Goal: Find specific page/section: Find specific page/section

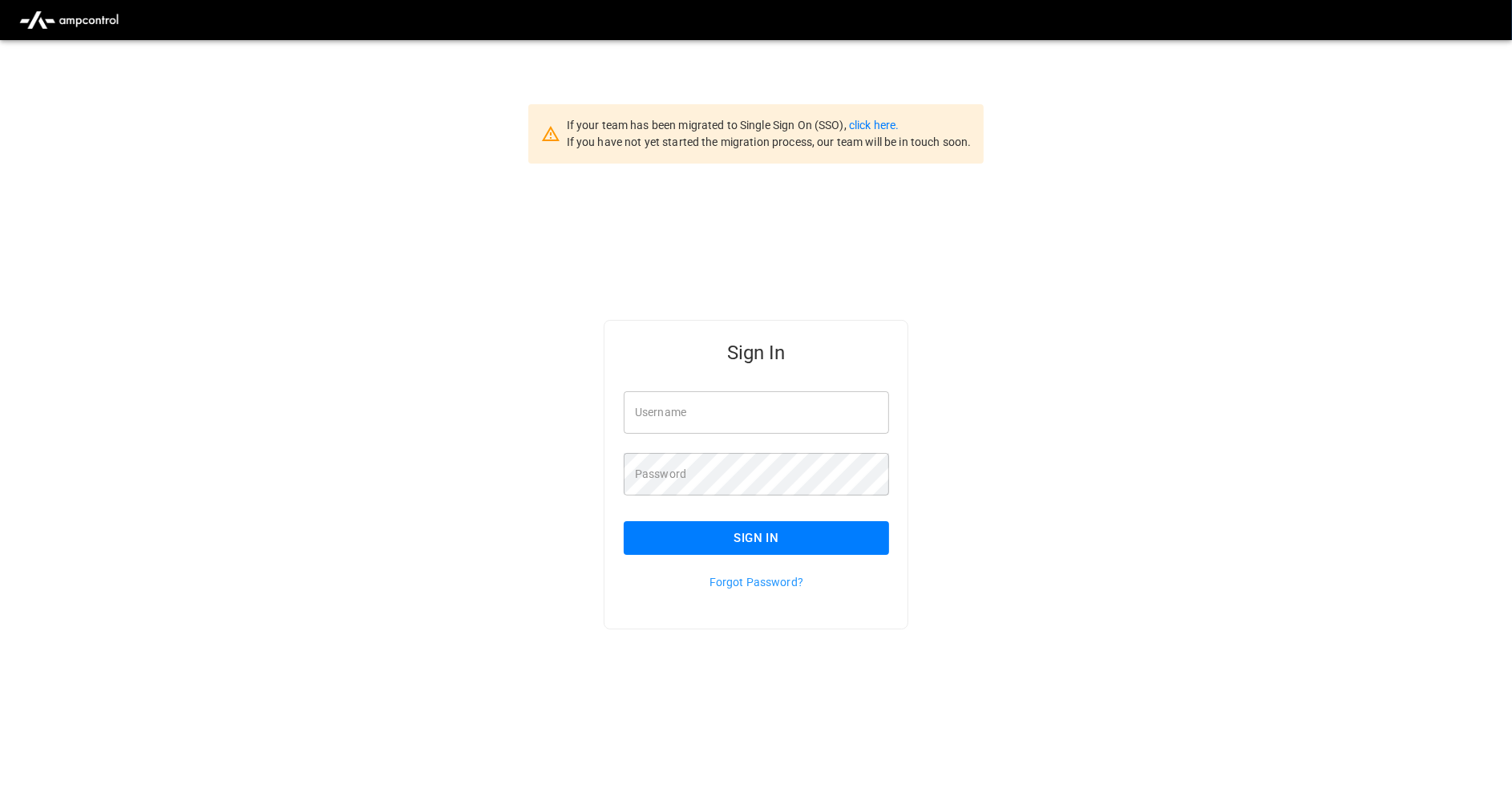
type input "**********"
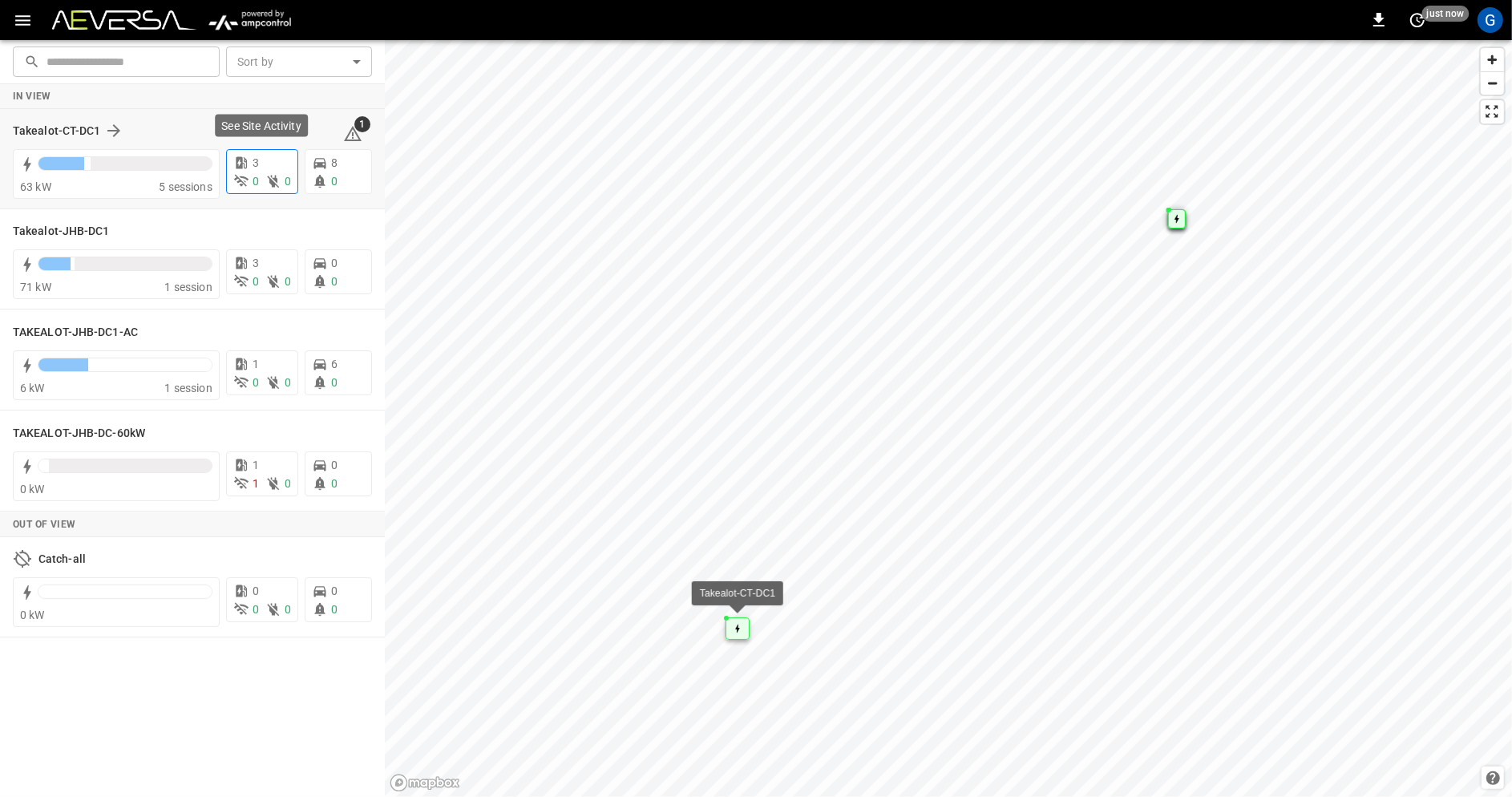
click at [275, 174] on icon at bounding box center [274, 182] width 16 height 16
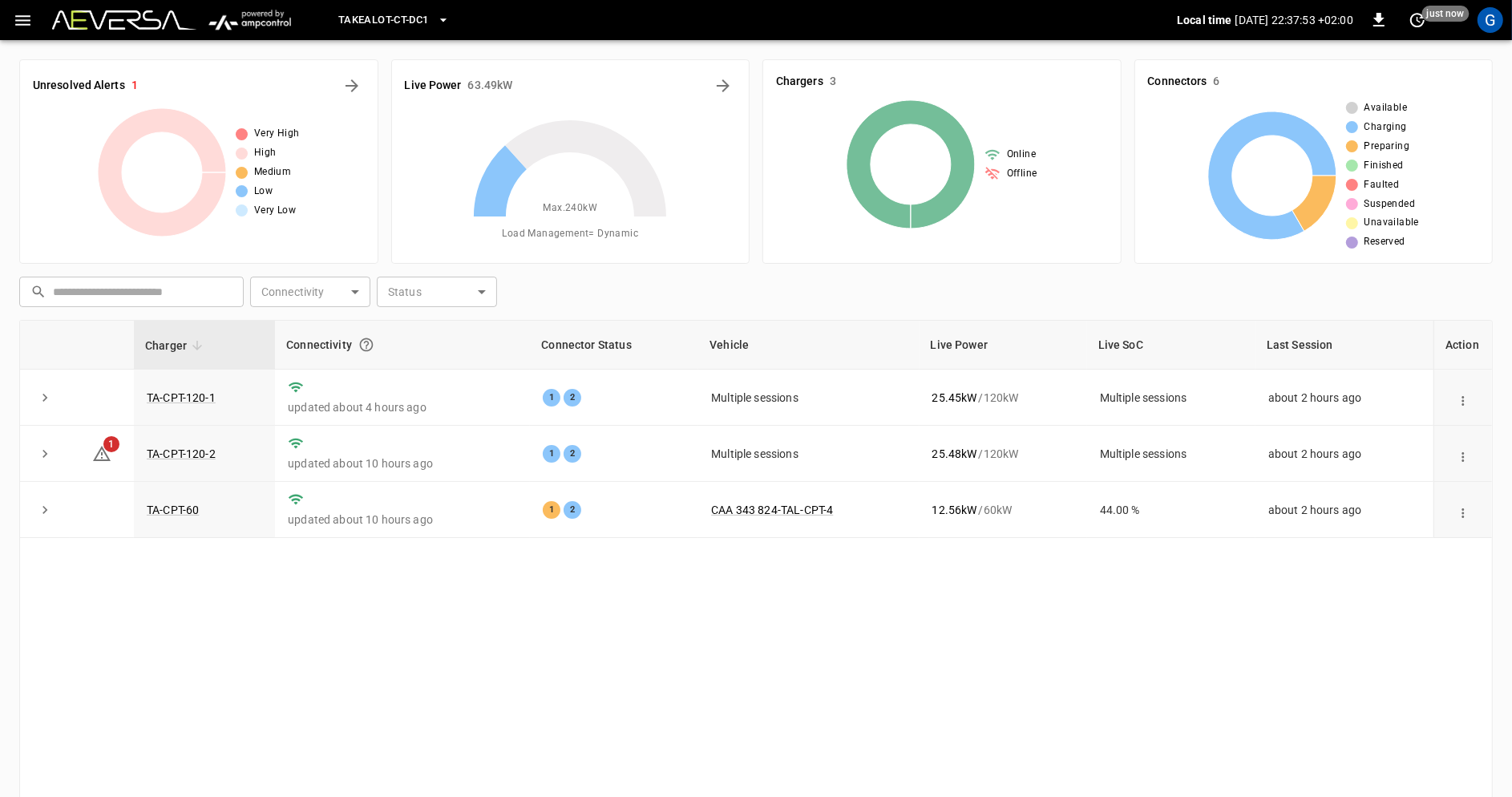
click at [28, 21] on icon "button" at bounding box center [22, 20] width 20 height 20
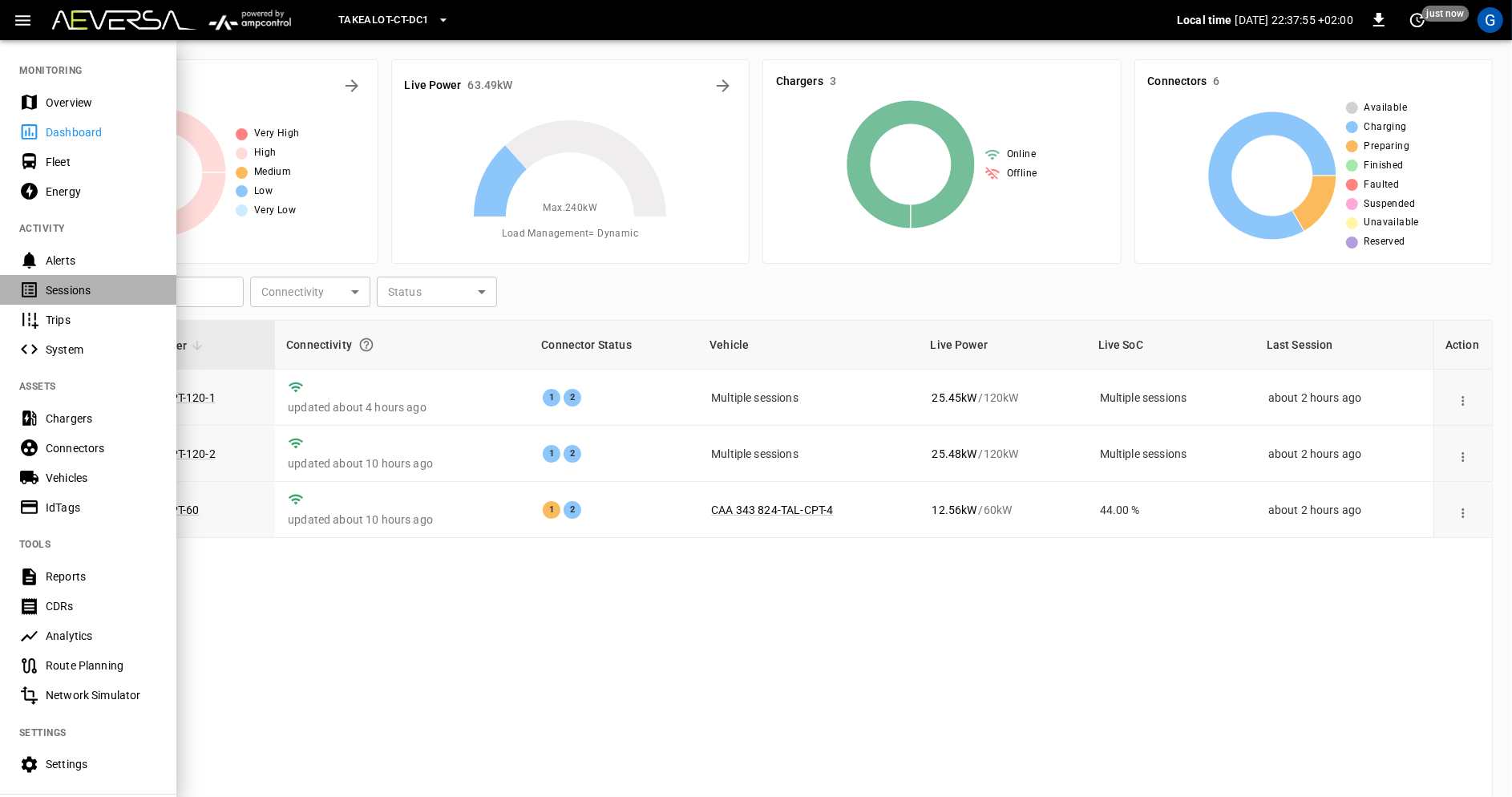
click at [102, 298] on div "Sessions" at bounding box center [102, 290] width 112 height 16
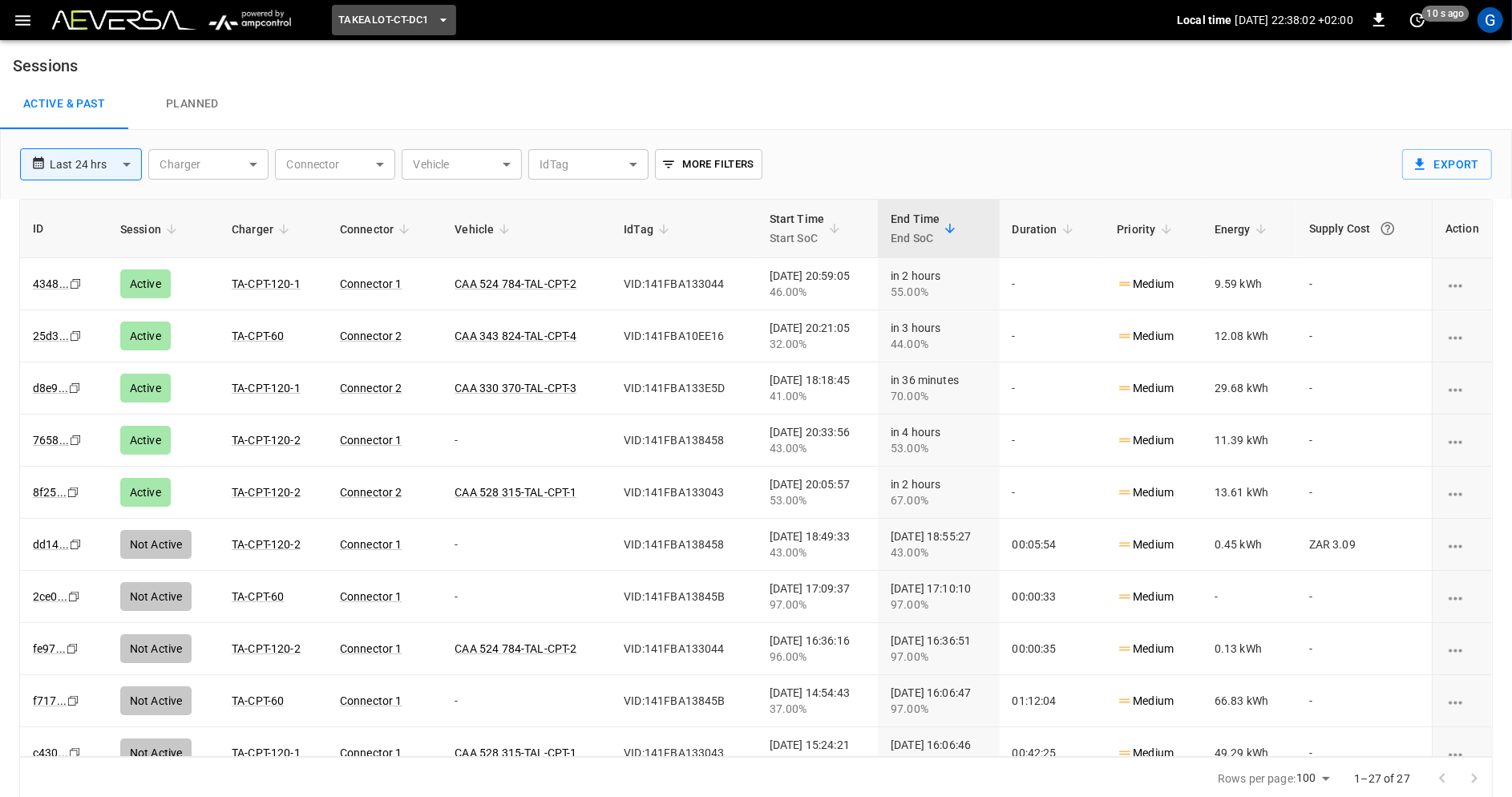
click at [442, 27] on icon "button" at bounding box center [444, 20] width 16 height 16
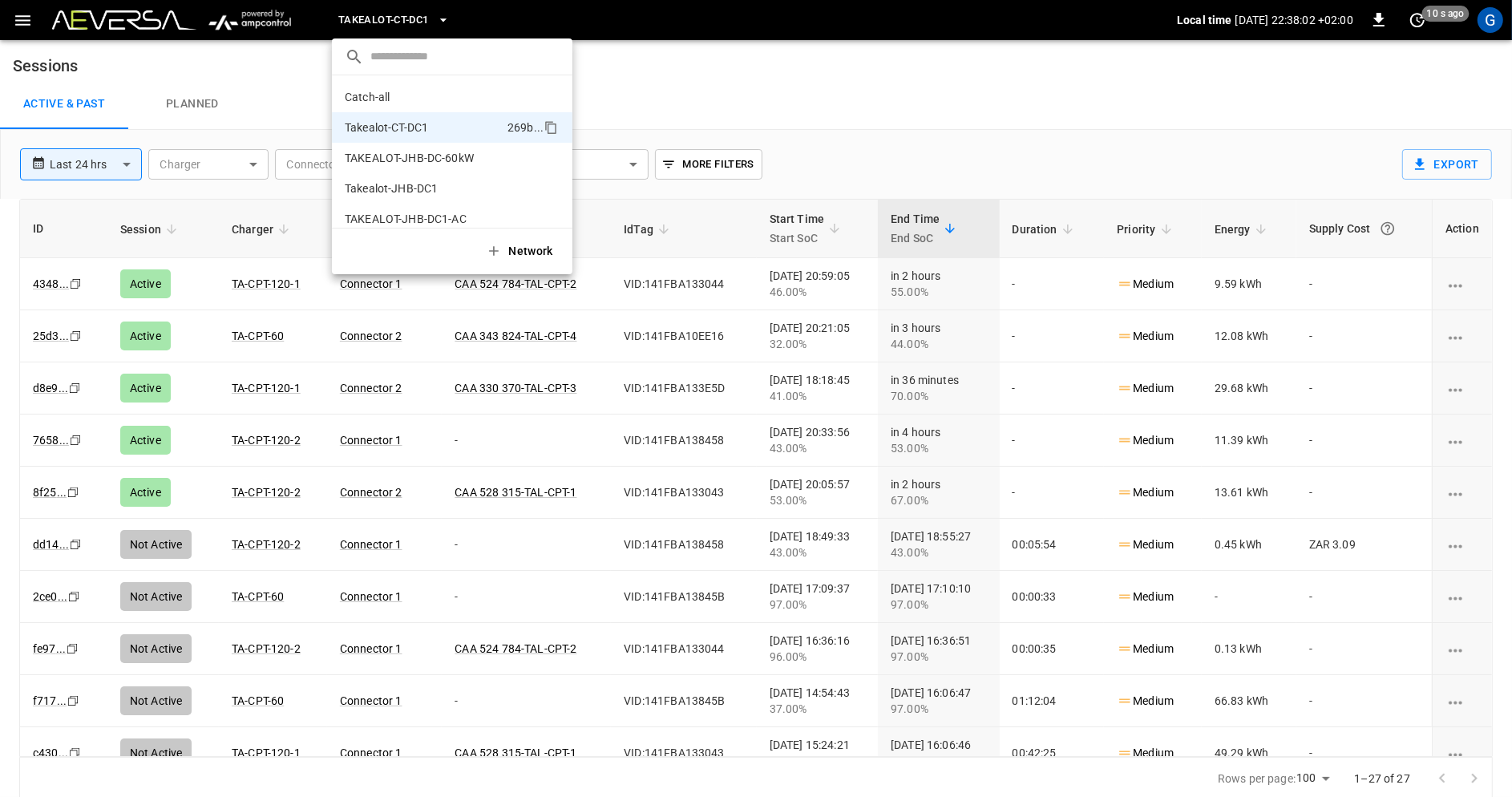
scroll to position [12, 0]
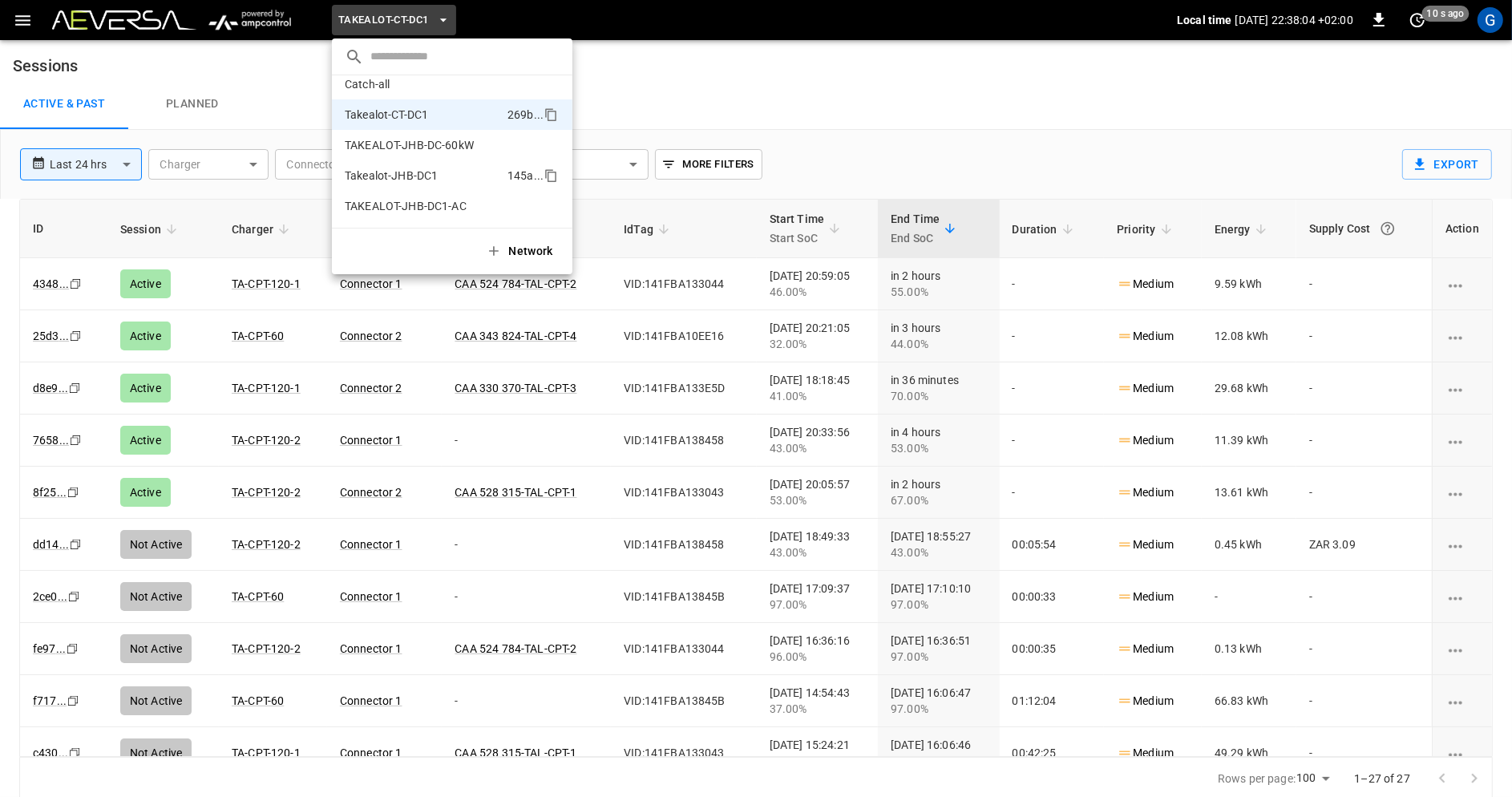
click at [469, 177] on li "Takealot-JHB-DC1 145a ..." at bounding box center [452, 175] width 241 height 30
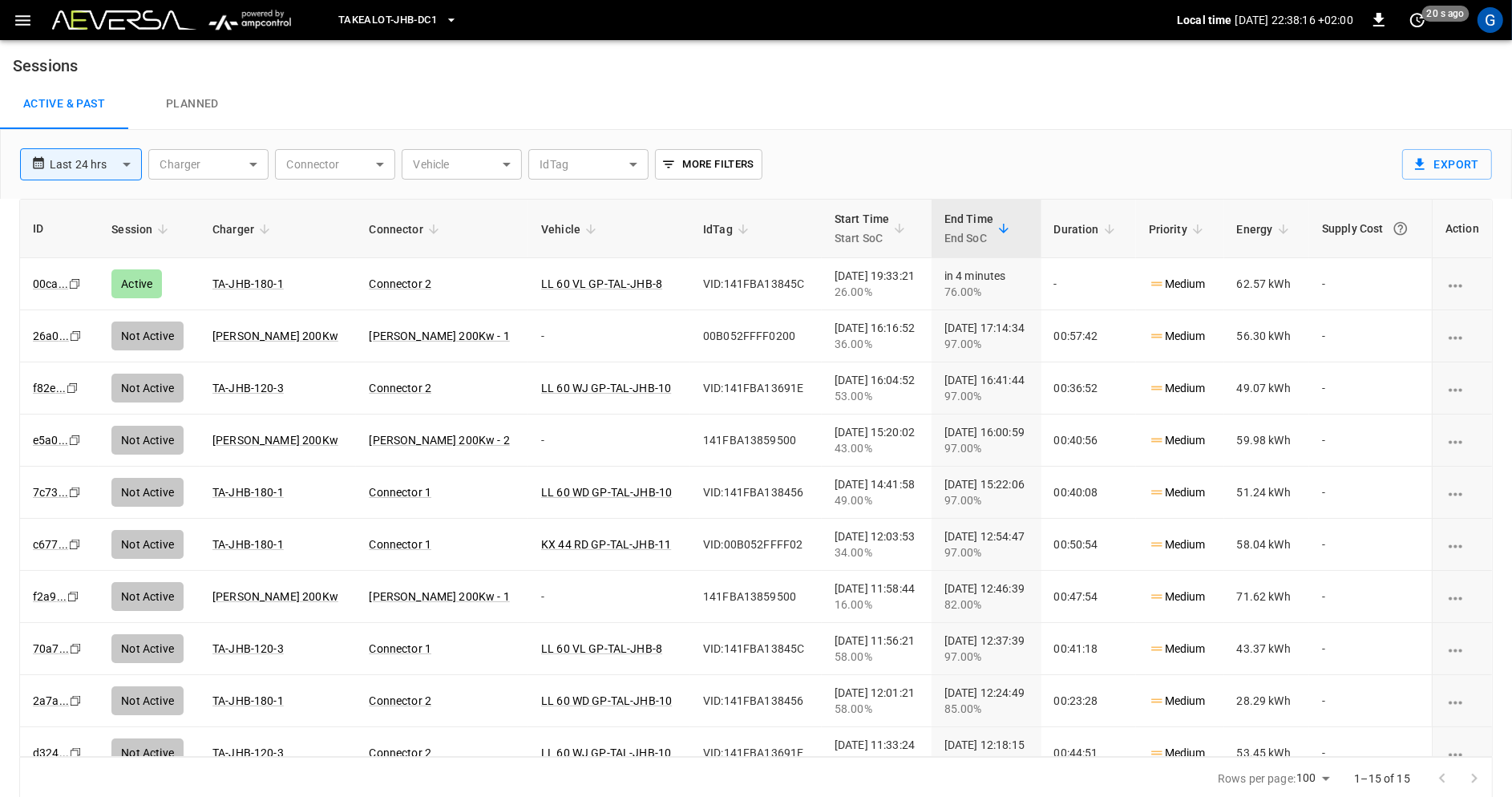
click at [374, 19] on span "Takealot-JHB-DC1" at bounding box center [387, 20] width 98 height 19
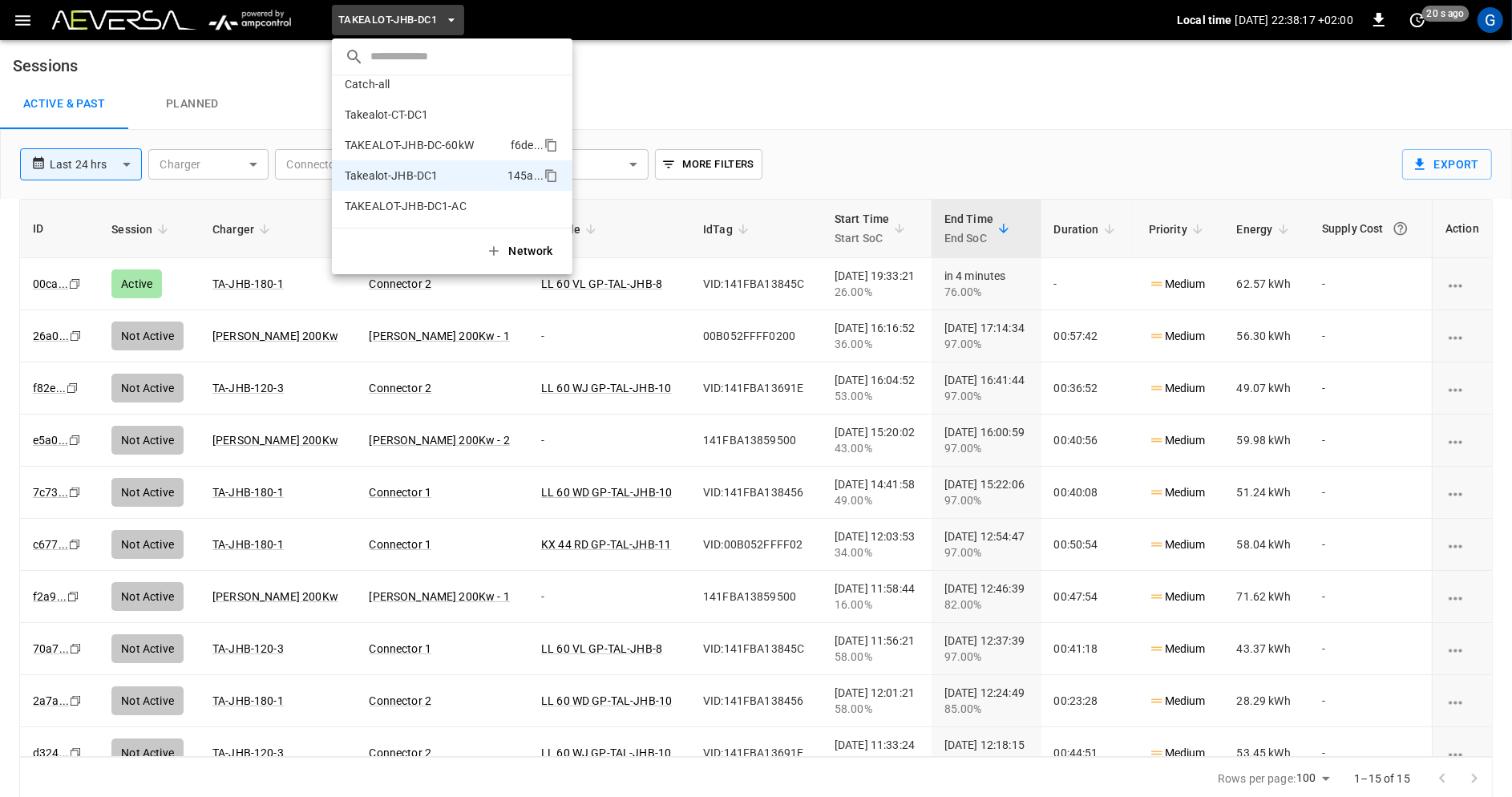
click at [498, 142] on li "TAKEALOT-JHB-DC-60kW f6de ..." at bounding box center [452, 145] width 241 height 30
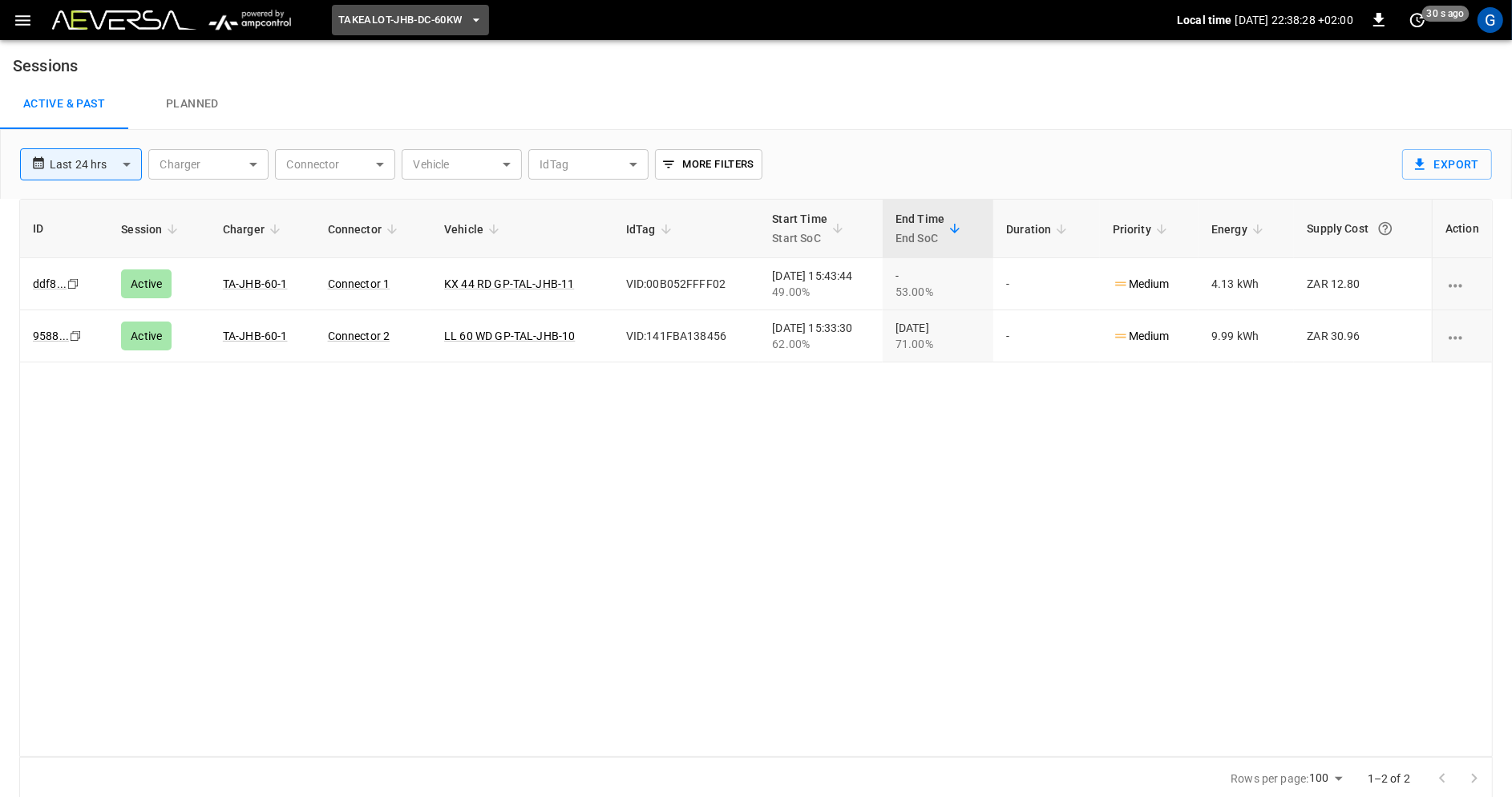
click at [455, 5] on button "TAKEALOT-JHB-DC-60kW" at bounding box center [411, 19] width 158 height 31
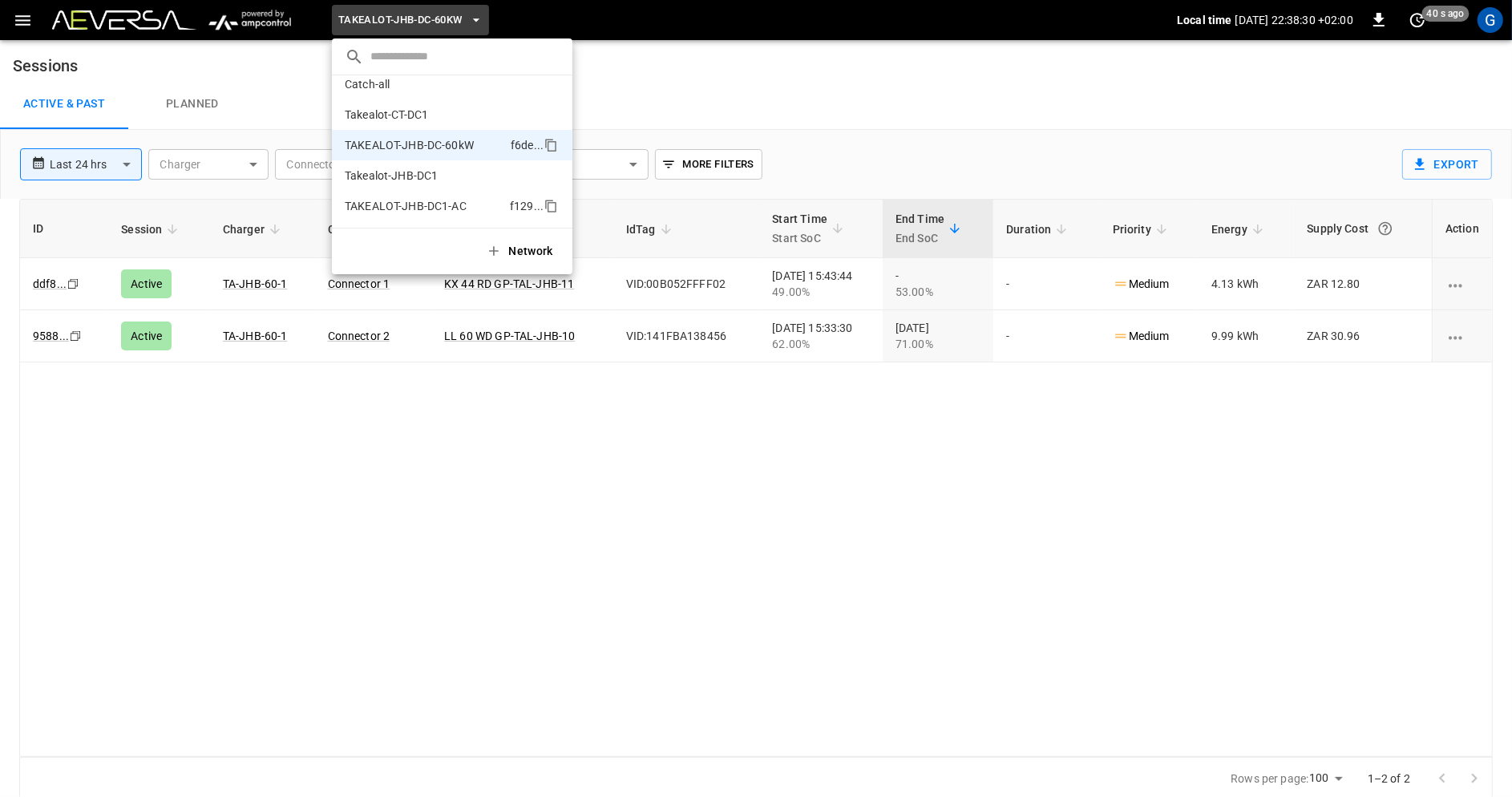
click at [459, 205] on p "TAKEALOT-JHB-DC1-AC" at bounding box center [405, 206] width 122 height 16
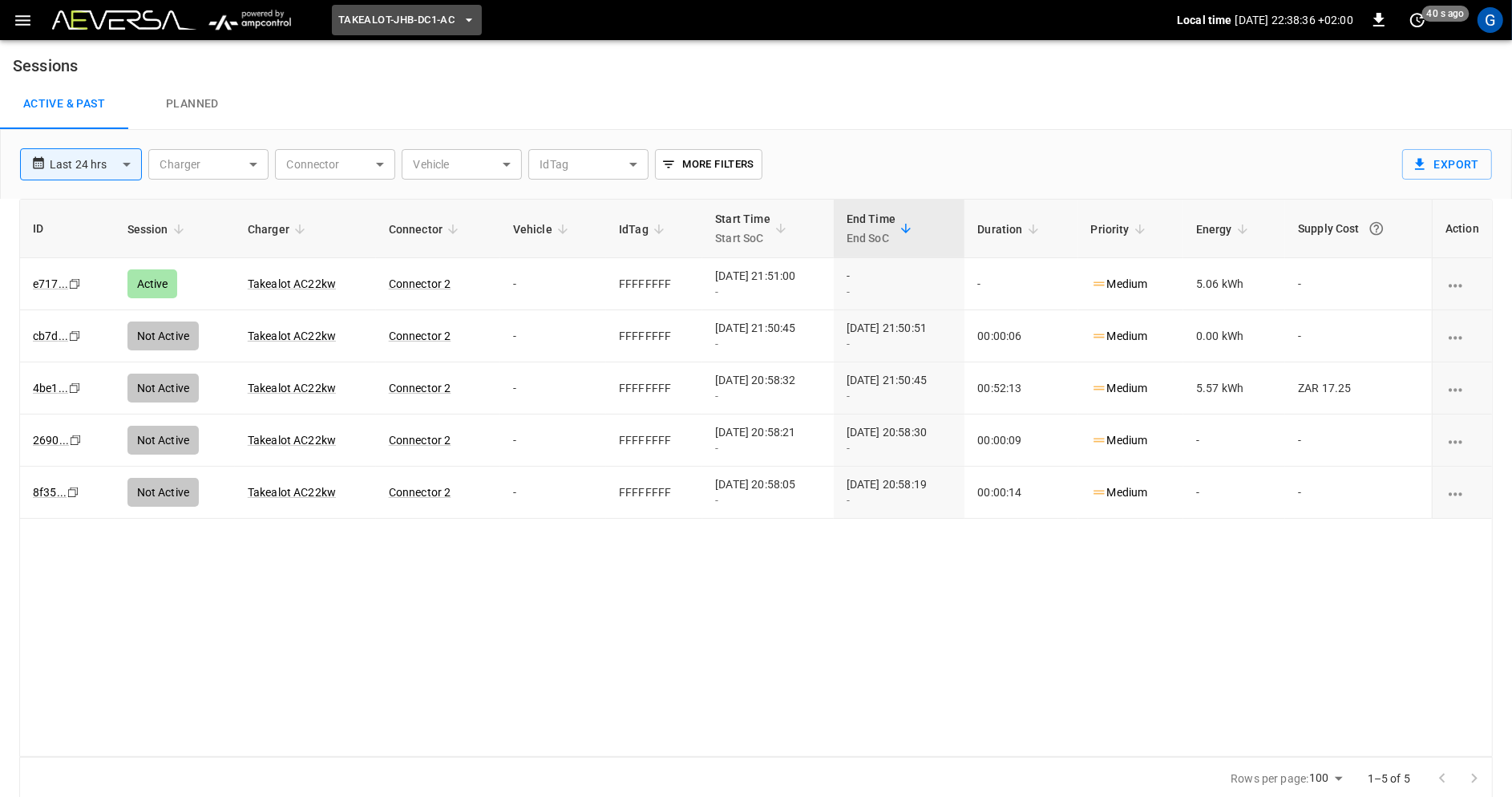
click at [424, 16] on span "TAKEALOT-JHB-DC1-AC" at bounding box center [396, 20] width 116 height 19
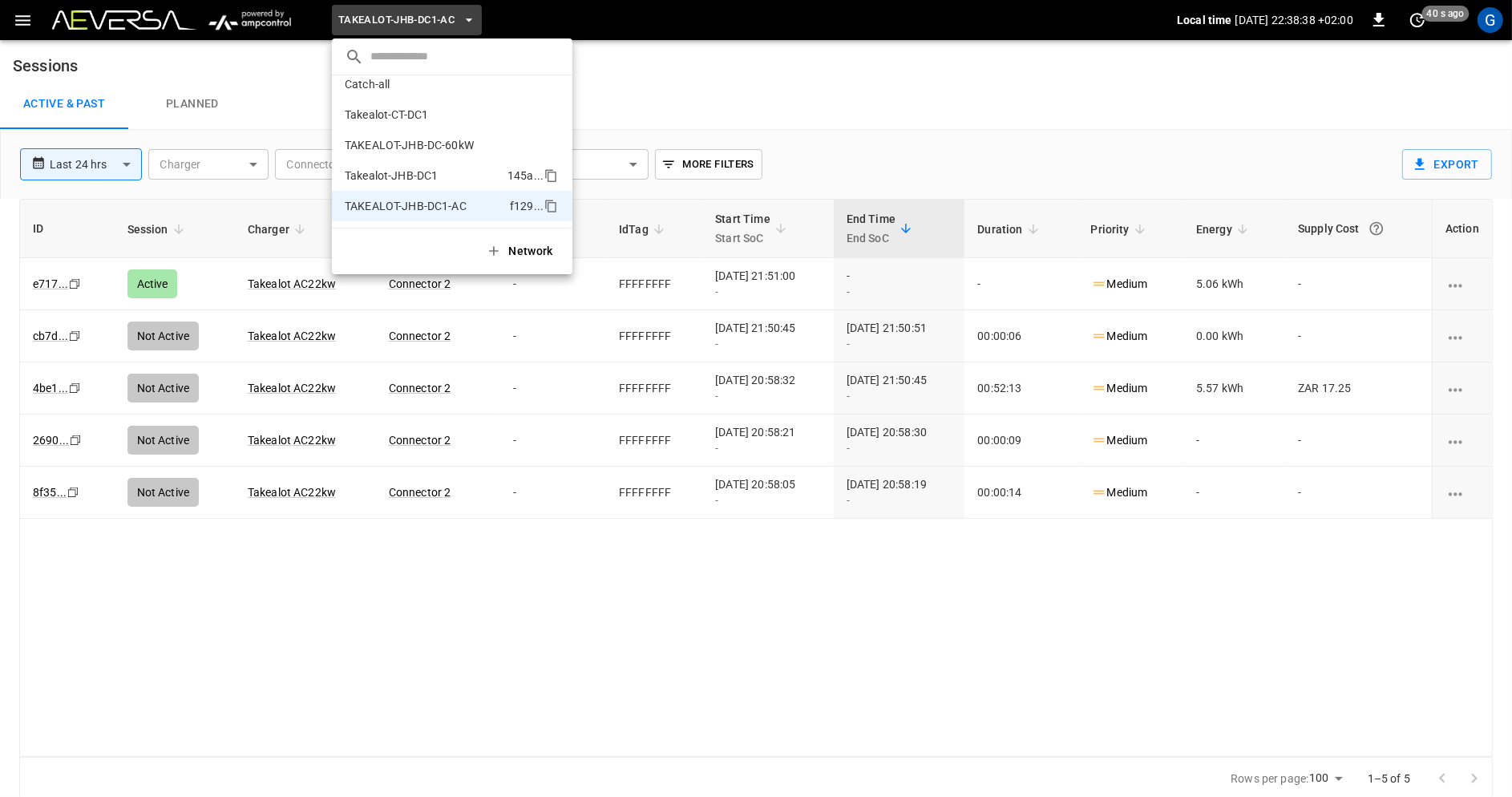
click at [455, 166] on li "Takealot-JHB-DC1 145a ..." at bounding box center [452, 175] width 241 height 30
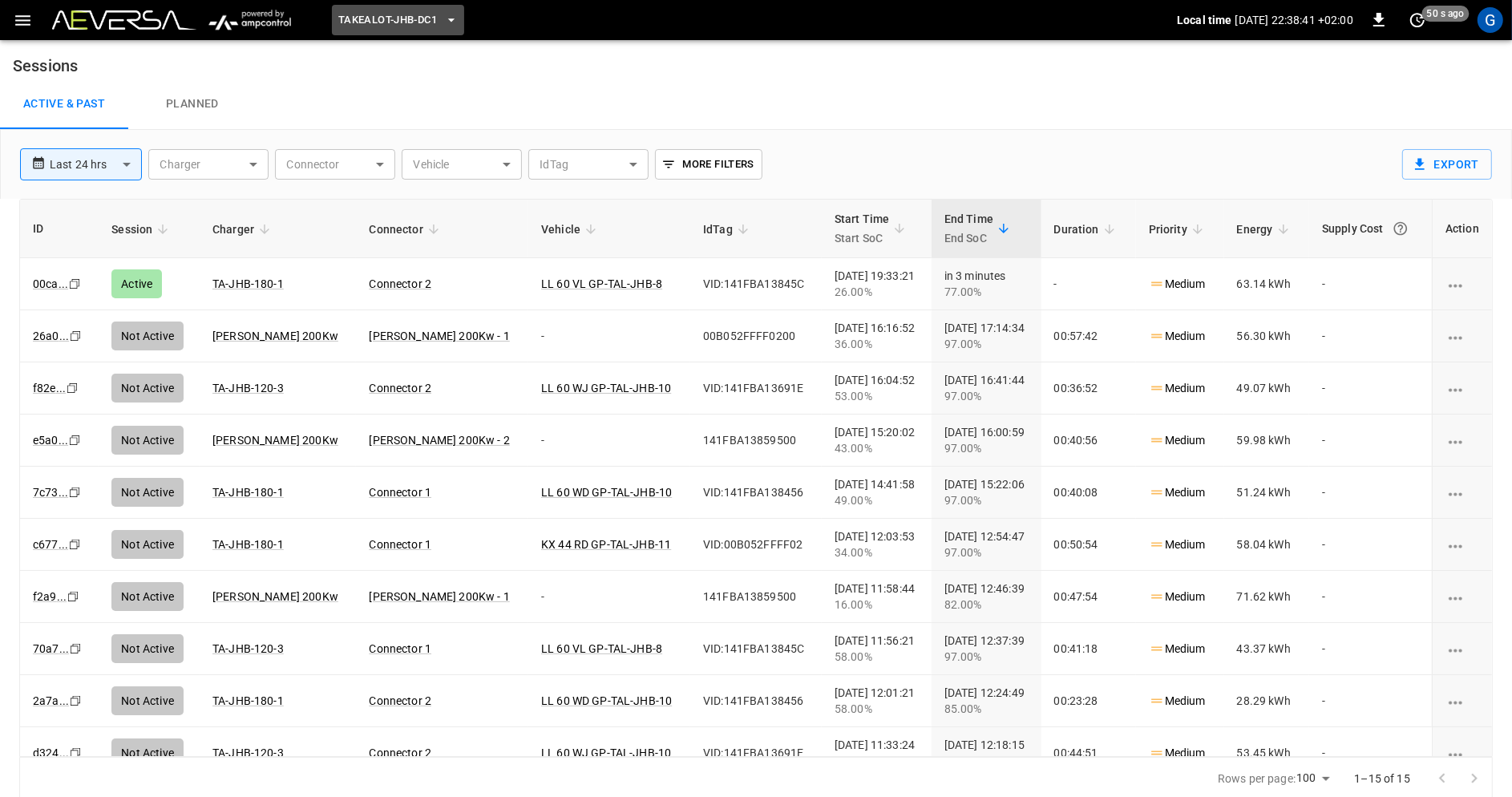
click at [387, 24] on span "Takealot-JHB-DC1" at bounding box center [387, 20] width 98 height 19
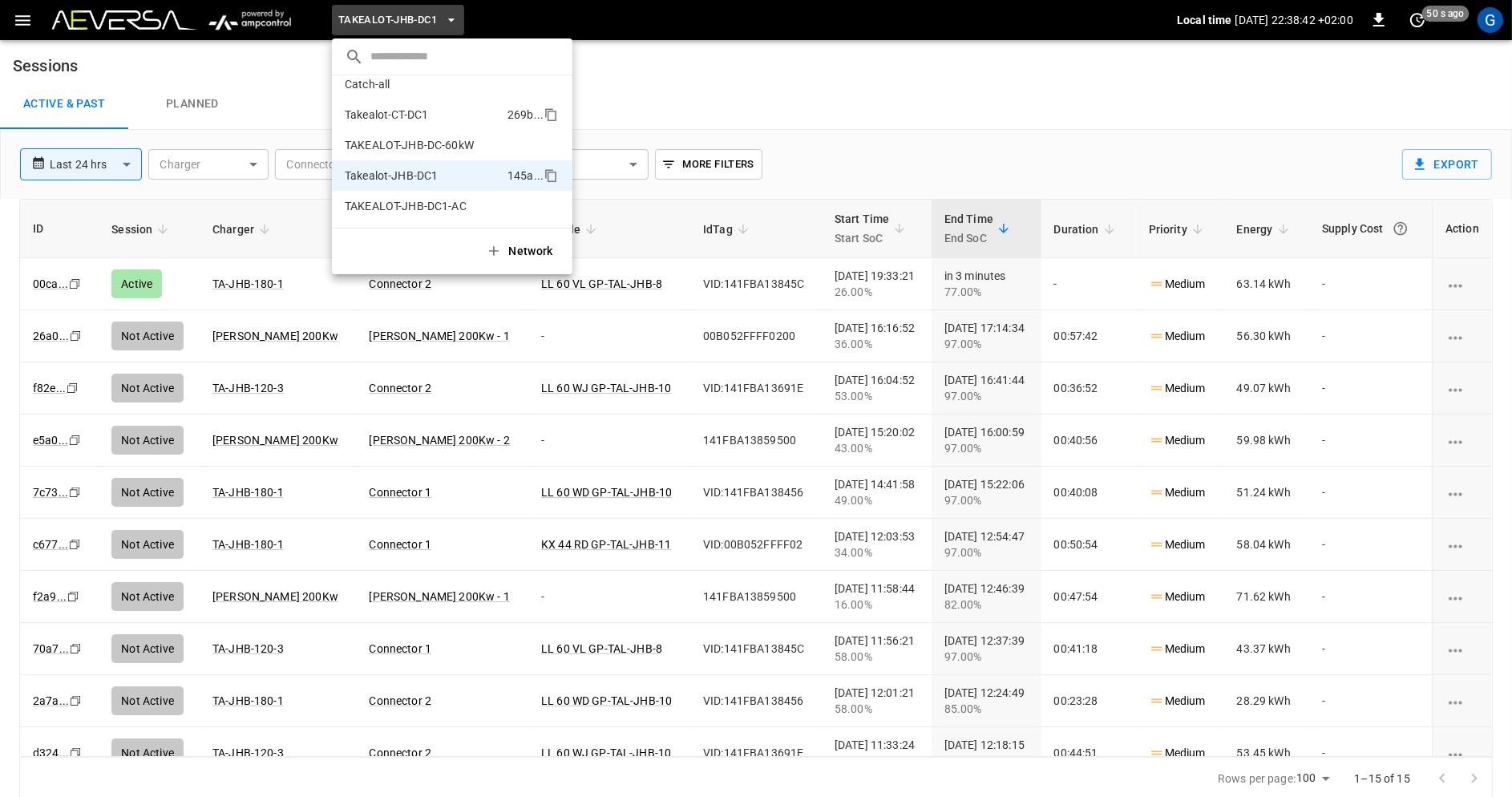
click at [435, 106] on li "Takealot-CT-DC1 269b ..." at bounding box center [452, 114] width 241 height 30
